Goal: Transaction & Acquisition: Download file/media

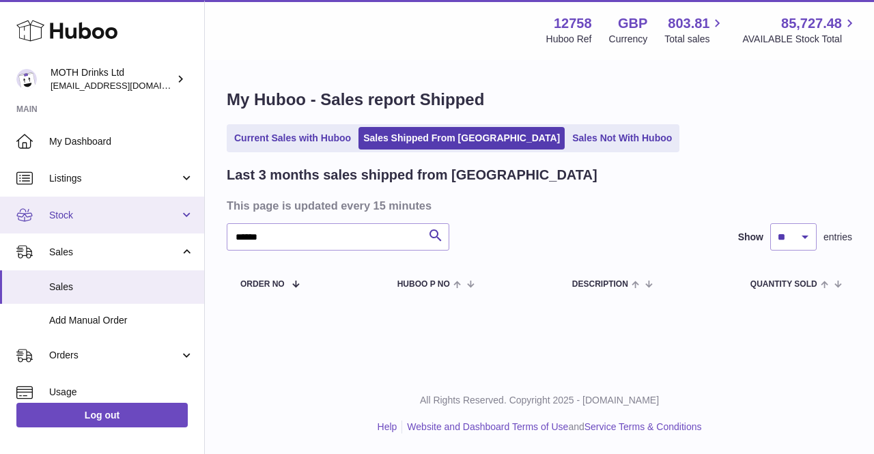
click at [100, 217] on span "Stock" at bounding box center [114, 215] width 130 height 13
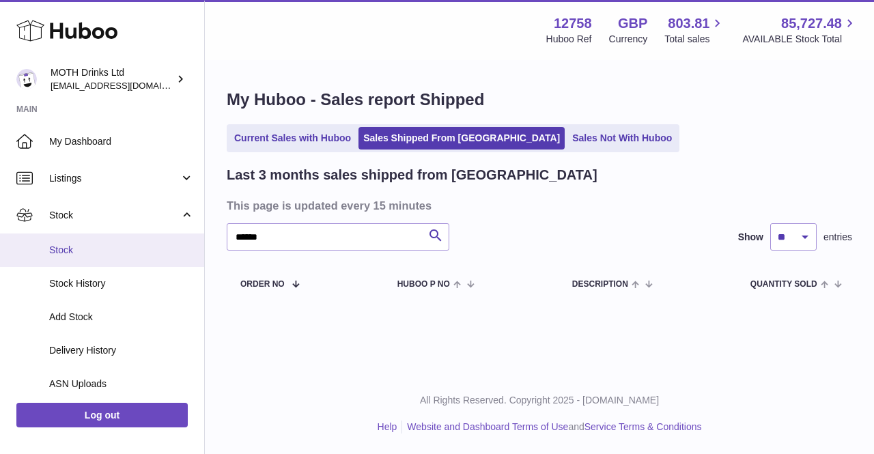
click at [92, 258] on link "Stock" at bounding box center [102, 250] width 204 height 33
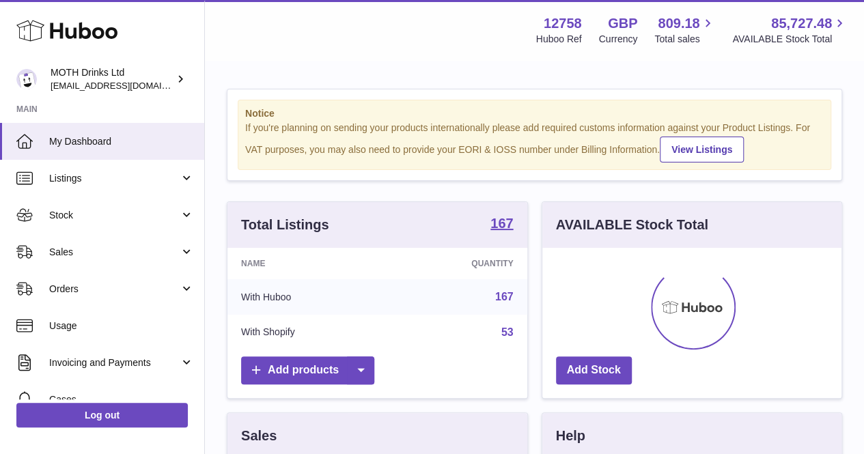
scroll to position [213, 299]
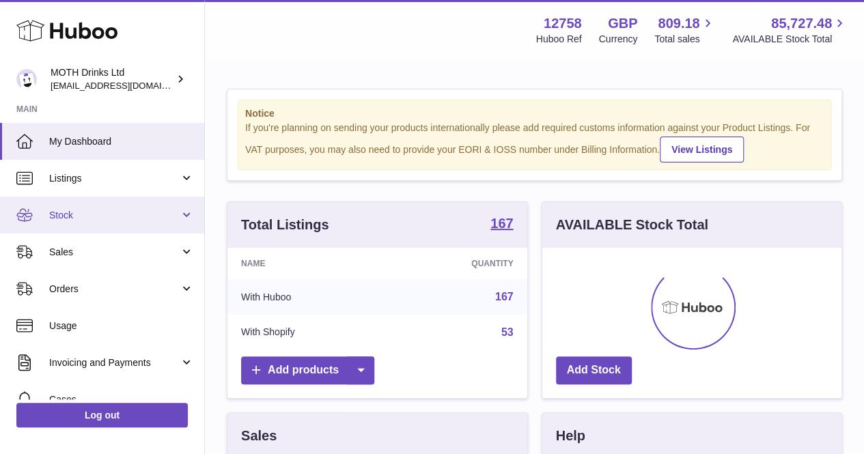
click at [82, 199] on link "Stock" at bounding box center [102, 215] width 204 height 37
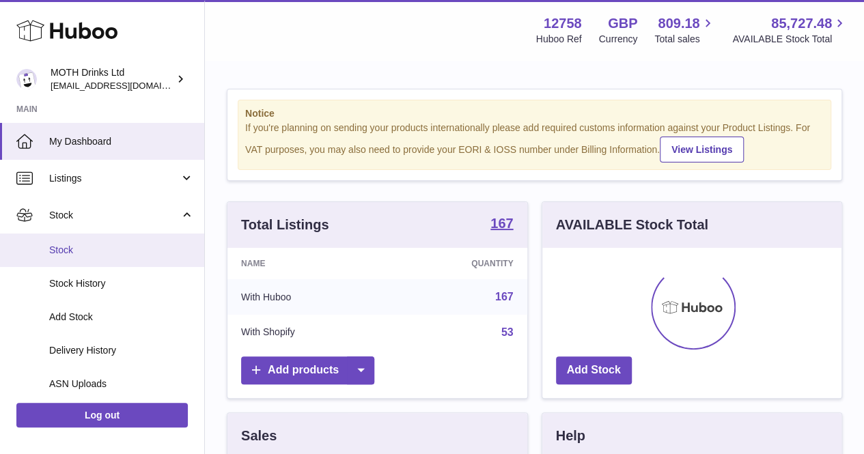
click at [83, 247] on span "Stock" at bounding box center [121, 250] width 145 height 13
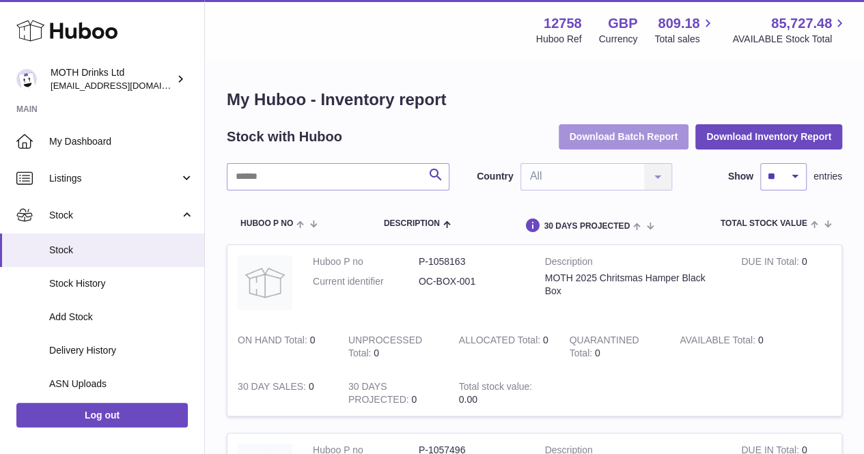
click at [591, 145] on button "Download Batch Report" at bounding box center [624, 136] width 130 height 25
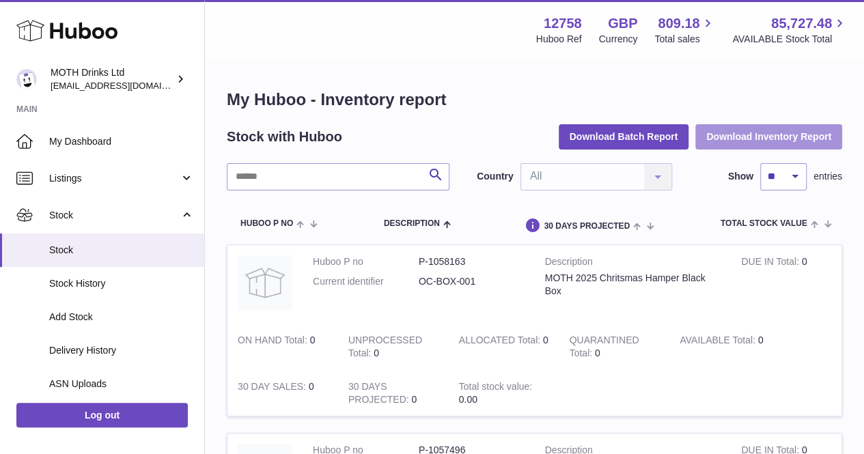
click at [785, 130] on button "Download Inventory Report" at bounding box center [768, 136] width 147 height 25
